Goal: Task Accomplishment & Management: Manage account settings

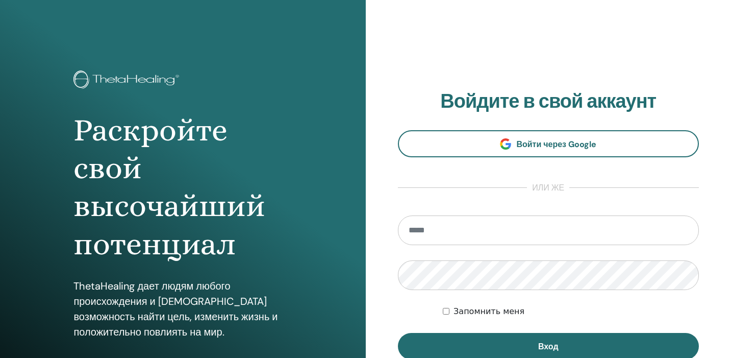
scroll to position [22, 0]
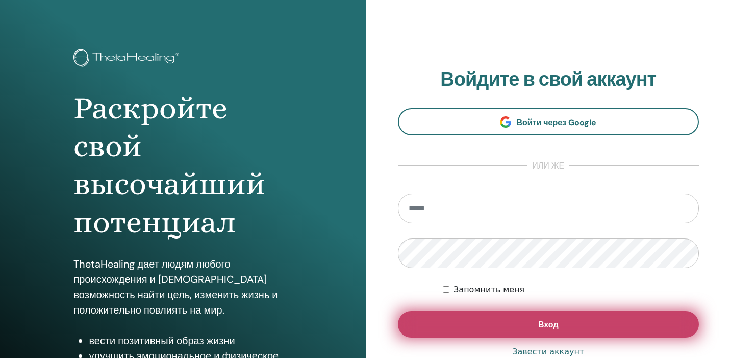
type input "**********"
click at [503, 315] on button "Вход" at bounding box center [549, 324] width 302 height 27
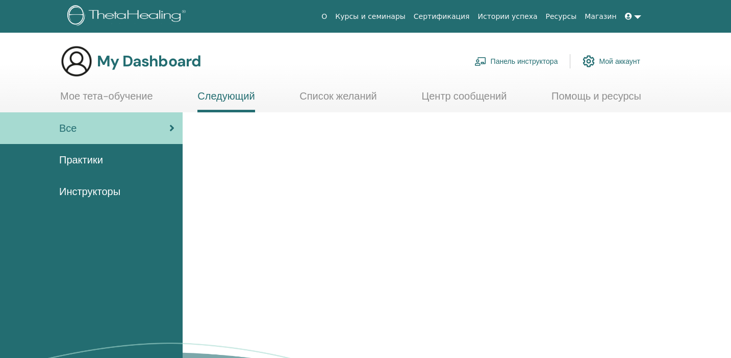
click at [502, 57] on link "Панель инструктора" at bounding box center [517, 61] width 84 height 22
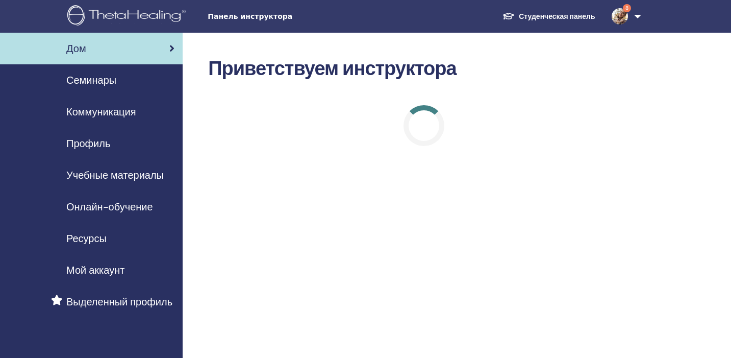
click at [97, 81] on span "Семинары" at bounding box center [91, 79] width 50 height 15
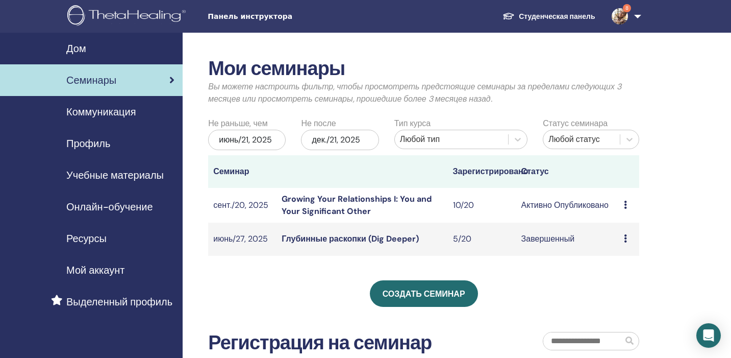
click at [304, 203] on link "Growing Your Relationships I: You and Your Significant Other" at bounding box center [357, 204] width 150 height 23
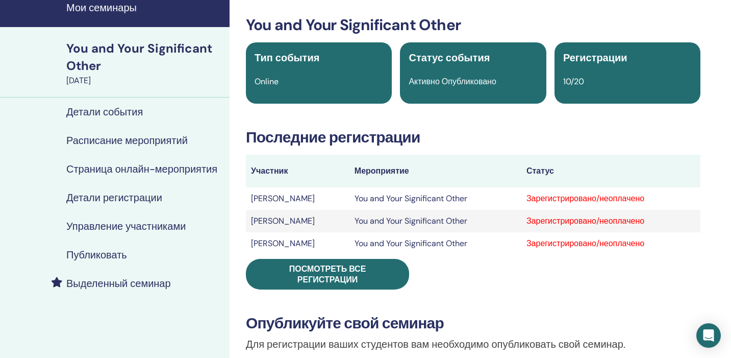
scroll to position [42, 0]
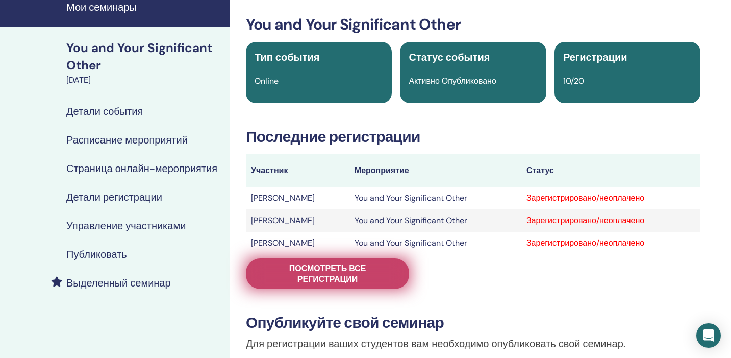
click at [314, 272] on span "Посмотреть все регистрации" at bounding box center [328, 273] width 138 height 21
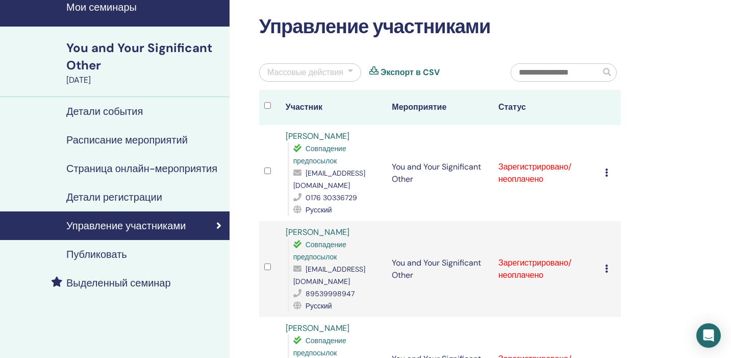
click at [316, 77] on div "Массовые действия" at bounding box center [305, 72] width 76 height 12
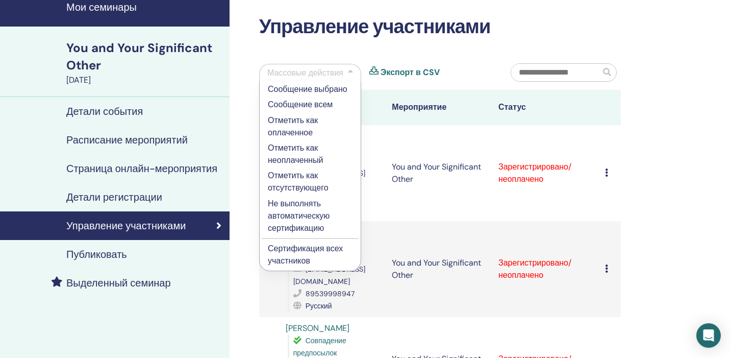
click at [296, 253] on p "Сертификация всех участников" at bounding box center [310, 254] width 85 height 24
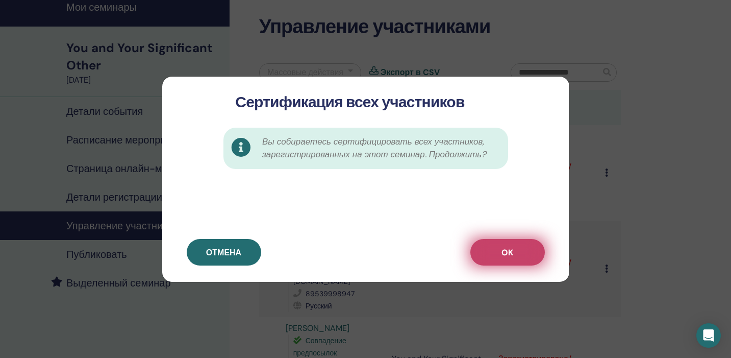
click at [495, 264] on button "OK" at bounding box center [507, 252] width 74 height 27
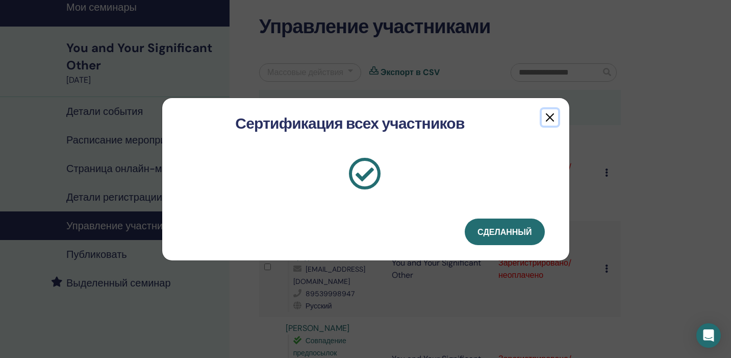
click at [551, 118] on button "button" at bounding box center [550, 117] width 16 height 16
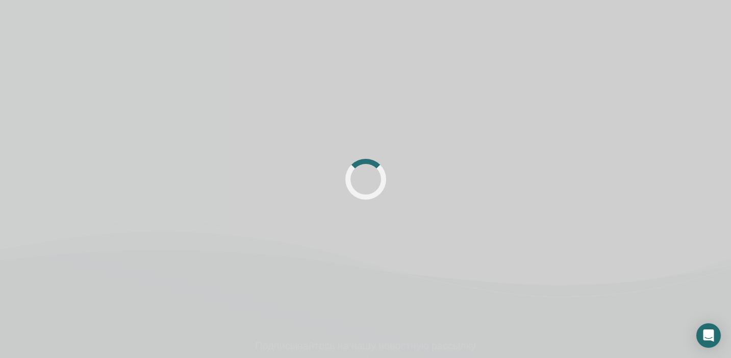
scroll to position [42, 0]
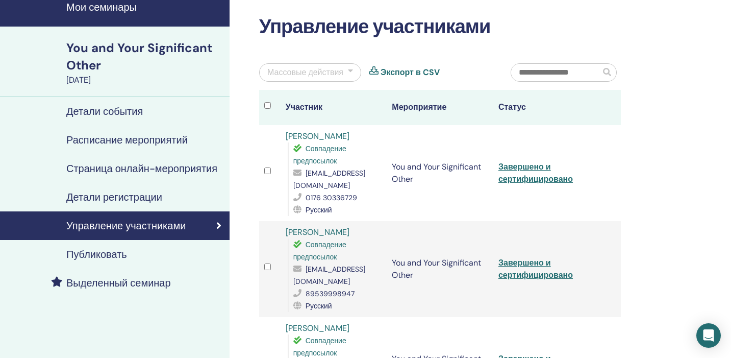
click at [350, 73] on div at bounding box center [350, 72] width 5 height 12
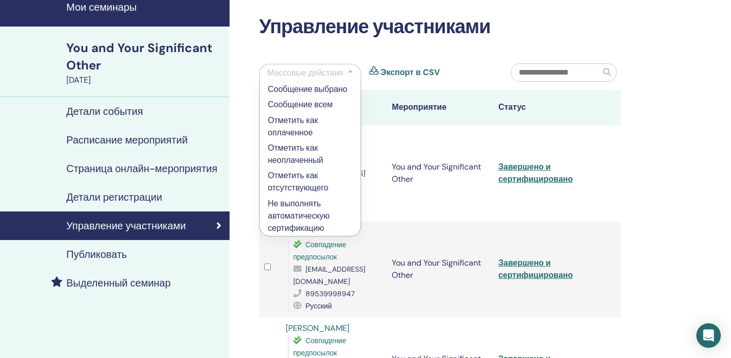
click at [559, 146] on td "Завершено и сертифицировано" at bounding box center [546, 173] width 107 height 96
click at [606, 171] on td at bounding box center [610, 173] width 21 height 96
click at [458, 141] on td "You and Your Significant Other" at bounding box center [440, 173] width 107 height 96
click at [518, 167] on link "Завершено и сертифицировано" at bounding box center [535, 172] width 74 height 23
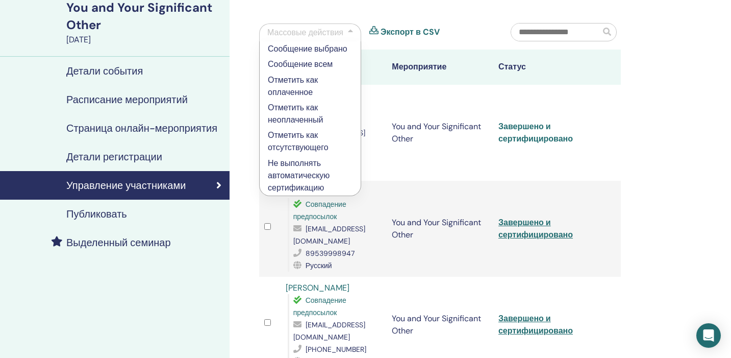
scroll to position [84, 0]
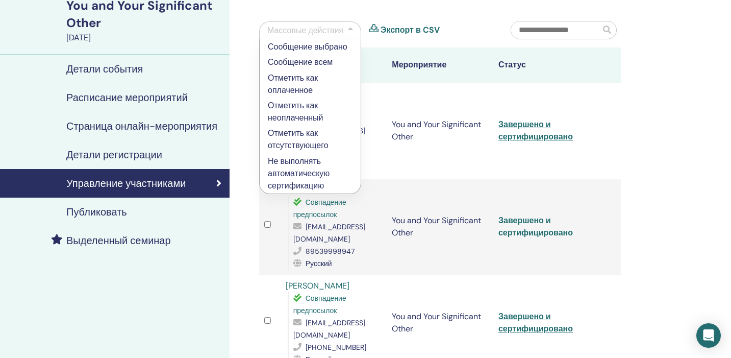
click at [529, 215] on link "Завершено и сертифицировано" at bounding box center [535, 226] width 74 height 23
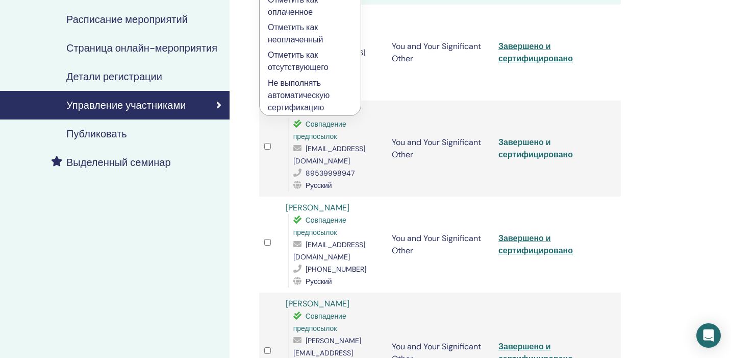
scroll to position [167, 0]
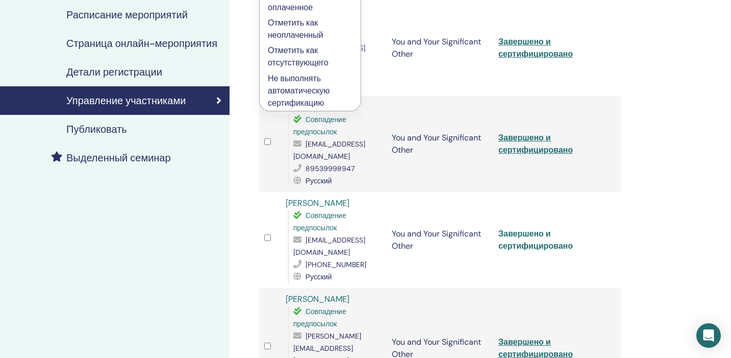
click at [526, 228] on link "Завершено и сертифицировано" at bounding box center [535, 239] width 74 height 23
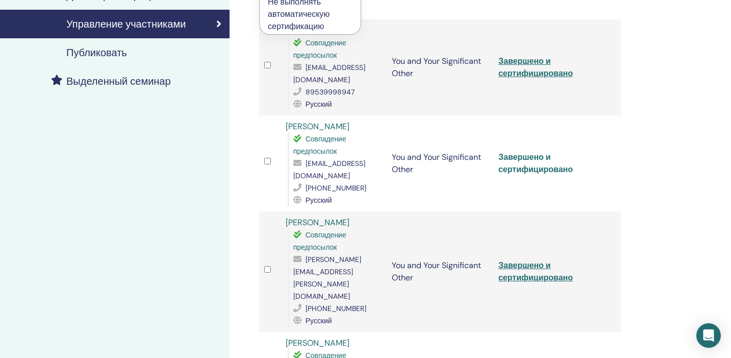
scroll to position [244, 0]
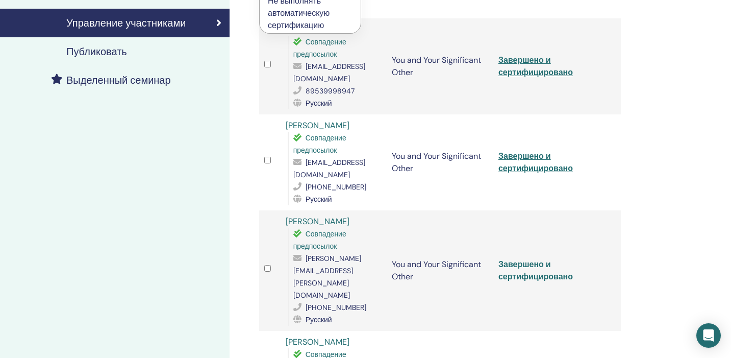
click at [526, 259] on link "Завершено и сертифицировано" at bounding box center [535, 270] width 74 height 23
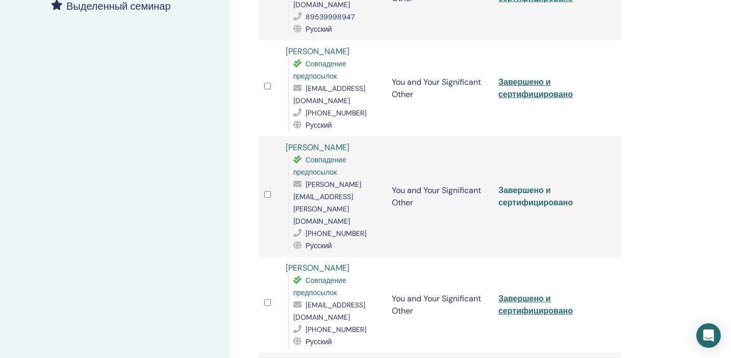
scroll to position [321, 0]
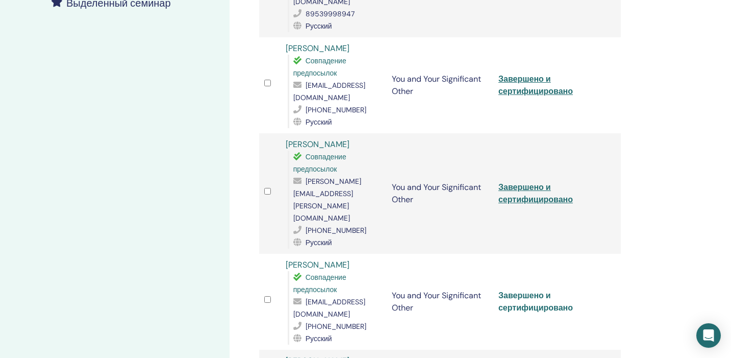
click at [527, 290] on link "Завершено и сертифицировано" at bounding box center [535, 301] width 74 height 23
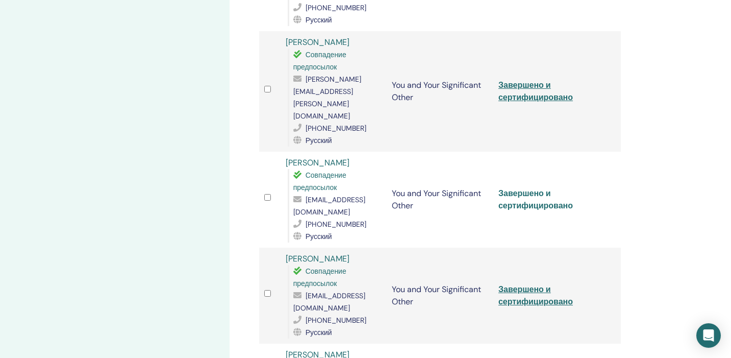
scroll to position [433, 0]
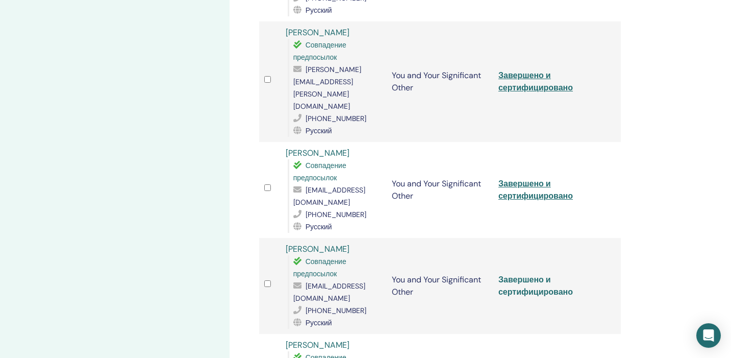
click at [522, 274] on link "Завершено и сертифицировано" at bounding box center [535, 285] width 74 height 23
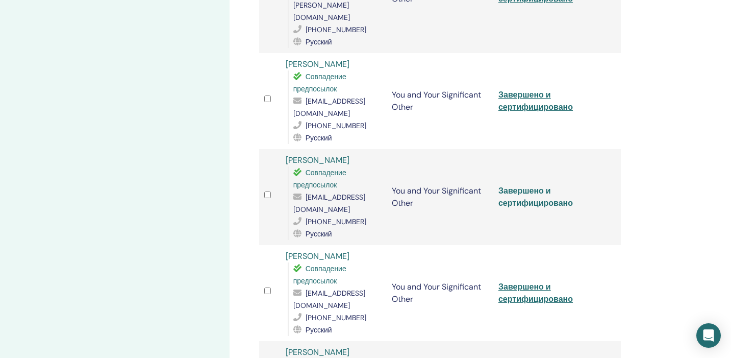
scroll to position [527, 0]
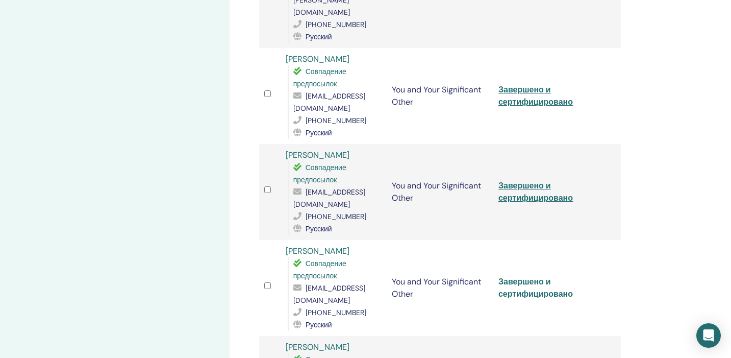
click at [521, 276] on link "Завершено и сертифицировано" at bounding box center [535, 287] width 74 height 23
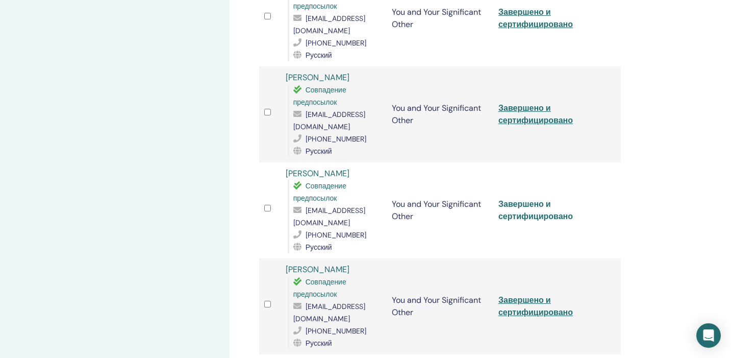
scroll to position [614, 0]
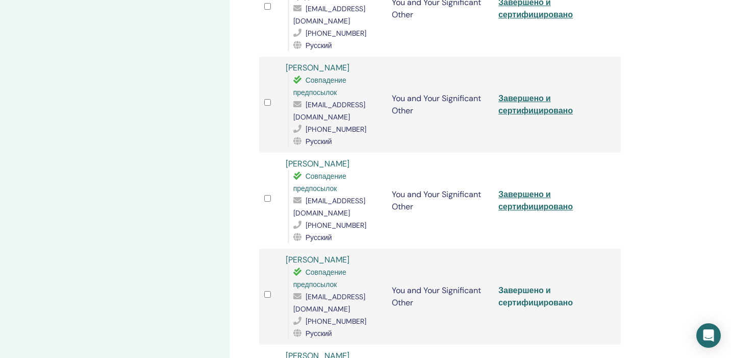
click at [522, 285] on link "Завершено и сертифицировано" at bounding box center [535, 296] width 74 height 23
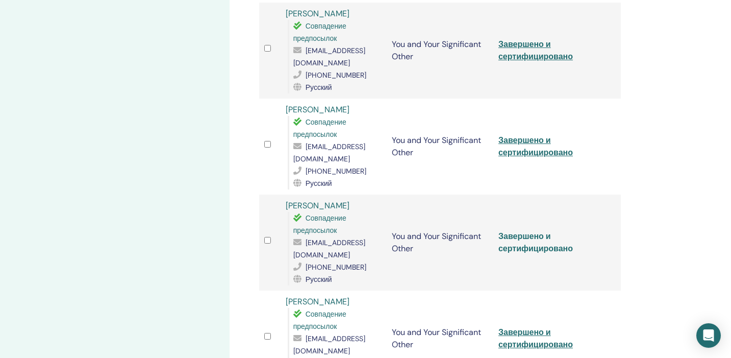
scroll to position [669, 0]
click at [525, 326] on link "Завершено и сертифицировано" at bounding box center [535, 337] width 74 height 23
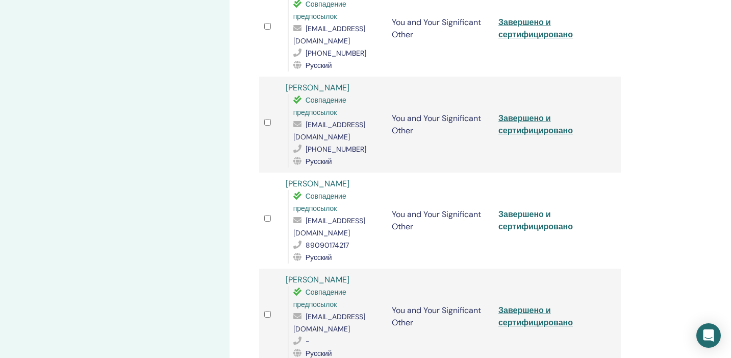
scroll to position [788, 0]
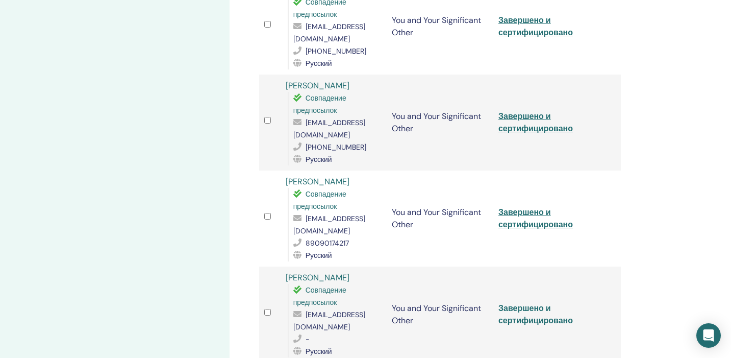
click at [523, 303] on link "Завершено и сертифицировано" at bounding box center [535, 314] width 74 height 23
